Goal: Transaction & Acquisition: Obtain resource

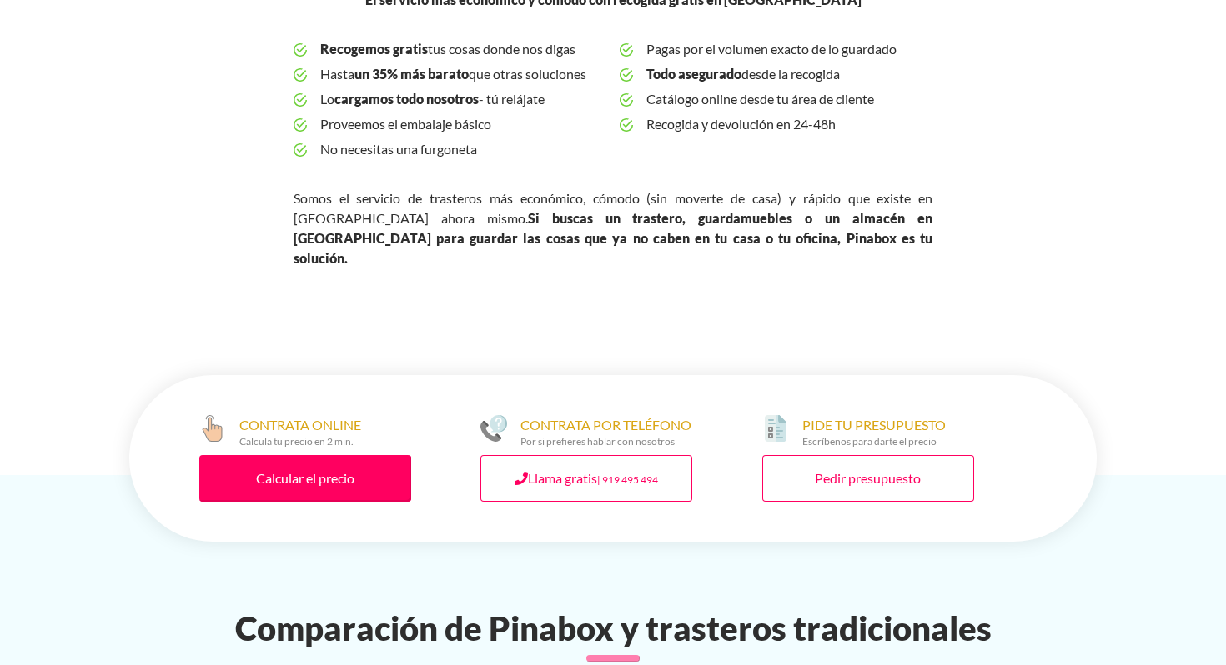
scroll to position [764, 0]
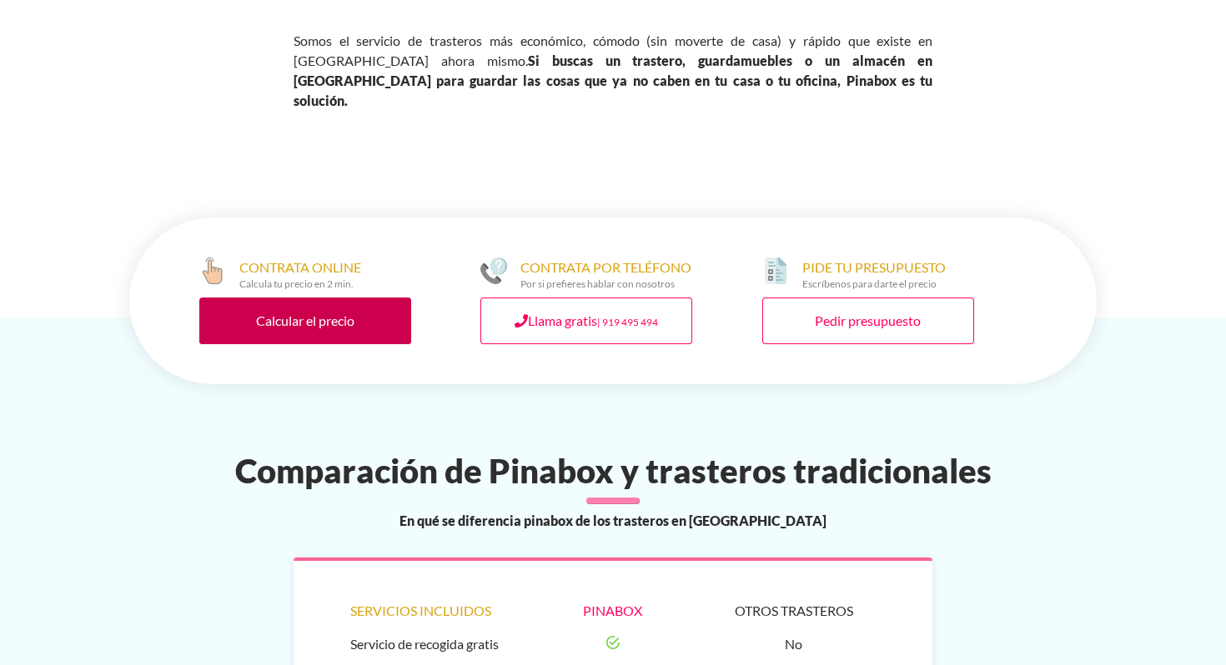
click at [290, 298] on link "Calcular el precio" at bounding box center [305, 321] width 212 height 47
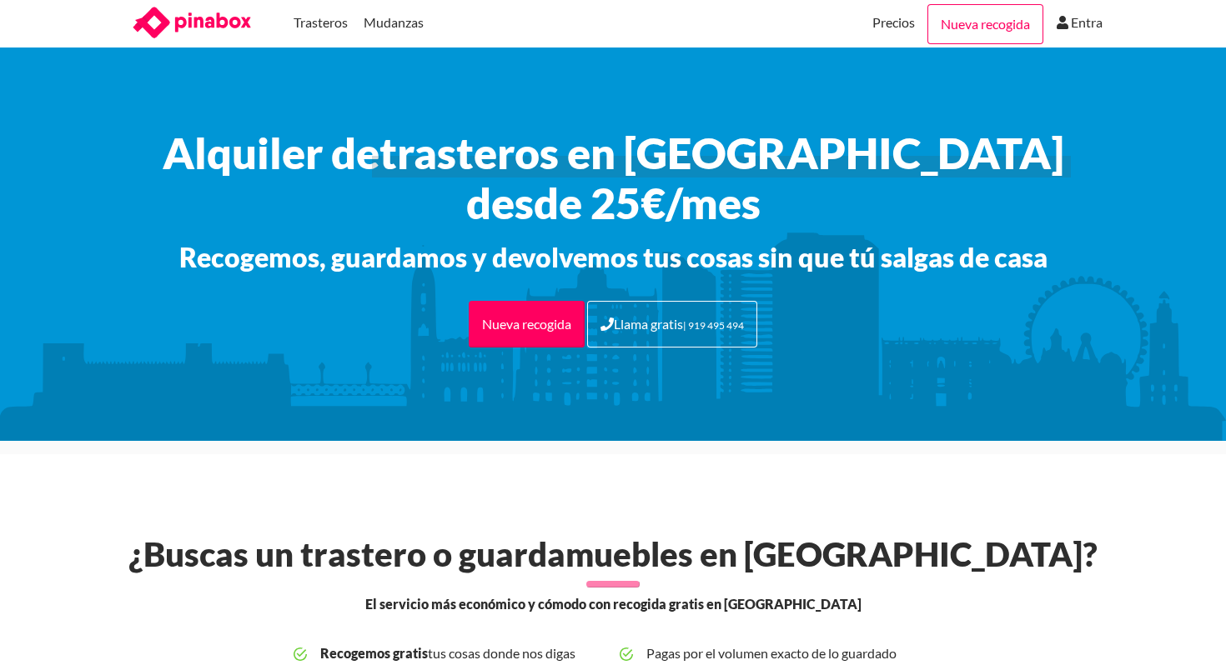
scroll to position [0, 0]
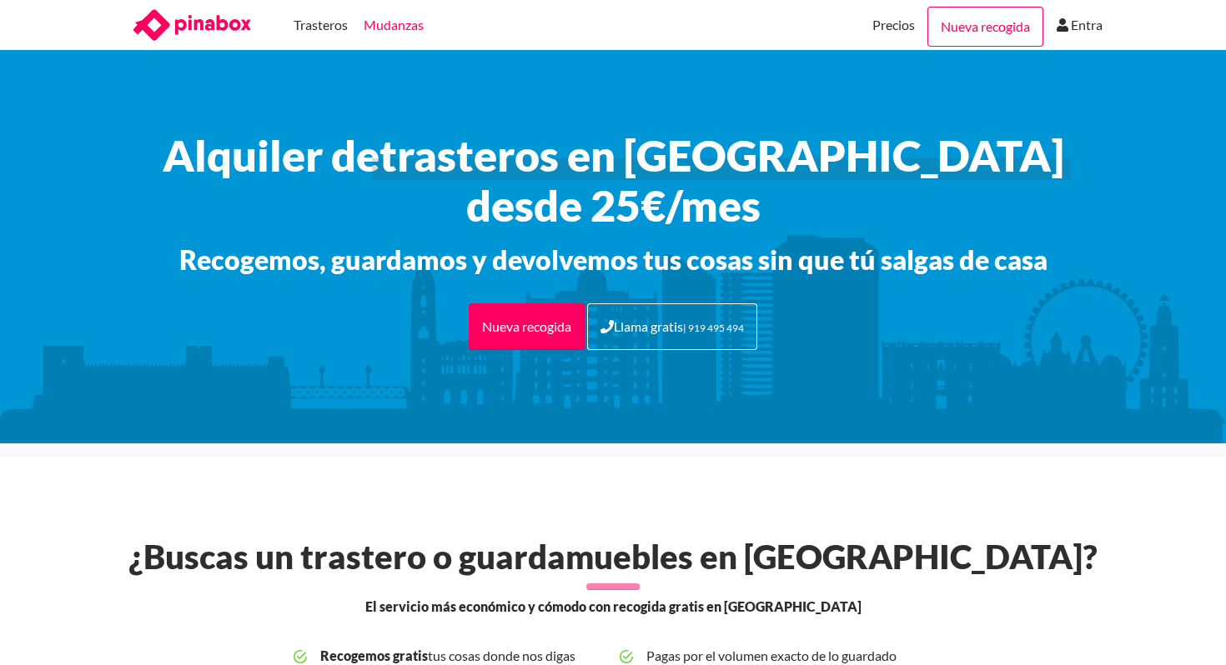
click at [382, 28] on link "Mudanzas" at bounding box center [393, 25] width 60 height 50
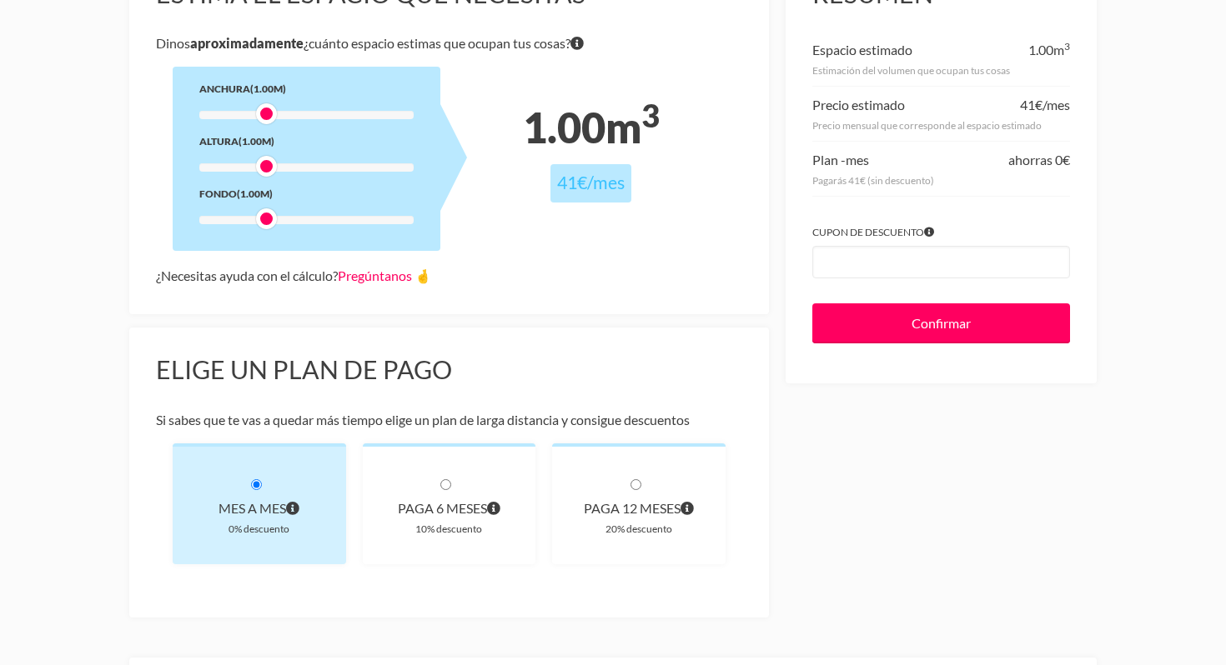
scroll to position [95, 0]
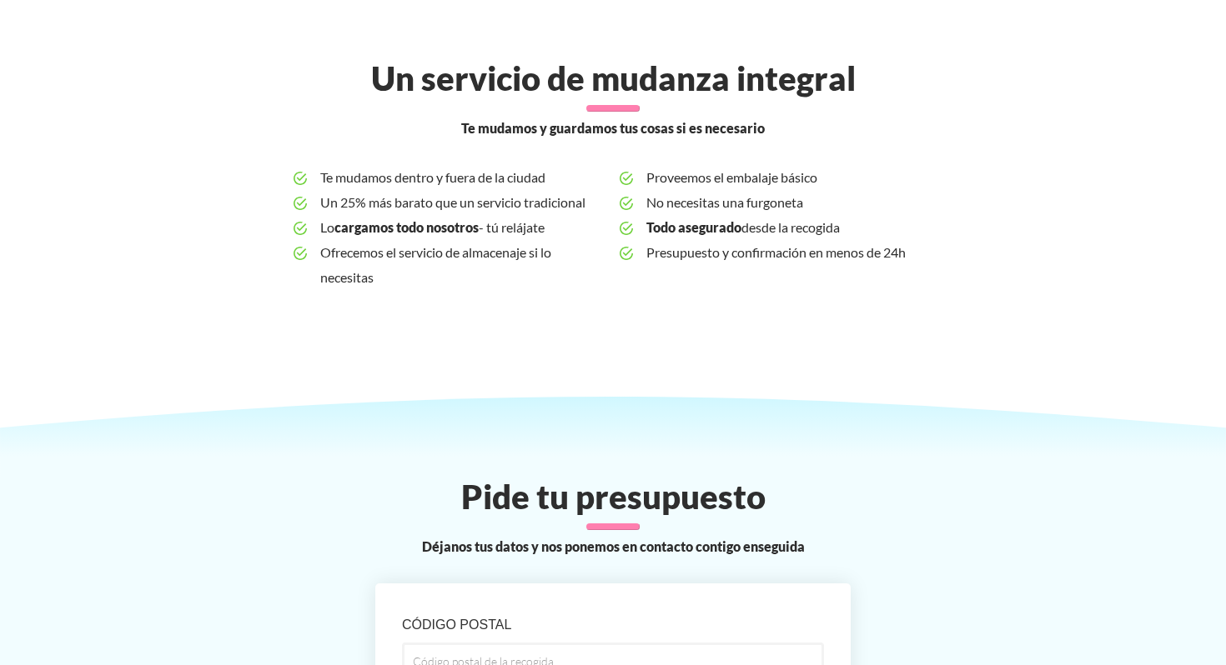
scroll to position [399, 0]
